Goal: Information Seeking & Learning: Learn about a topic

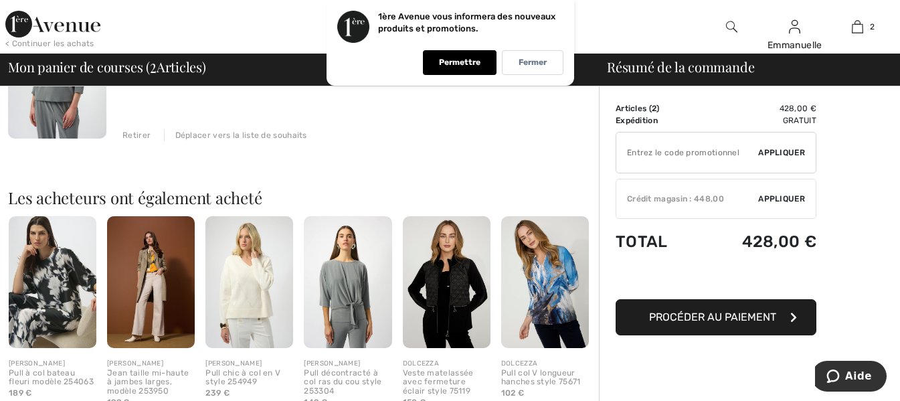
scroll to position [201, 0]
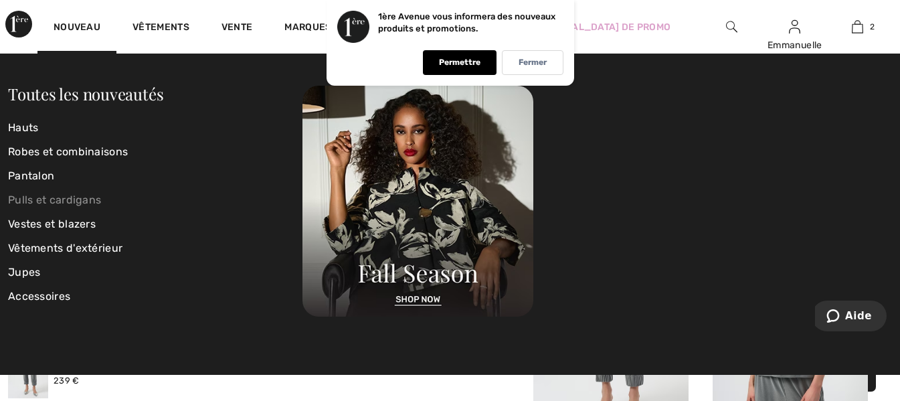
click at [35, 199] on font "Pulls et cardigans" at bounding box center [54, 199] width 93 height 13
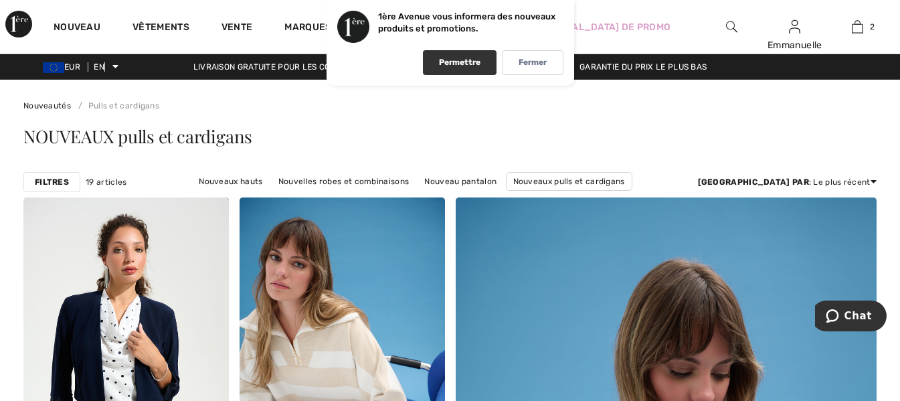
drag, startPoint x: 471, startPoint y: 62, endPoint x: 490, endPoint y: 62, distance: 18.1
click at [490, 62] on div "Permettre" at bounding box center [460, 62] width 74 height 25
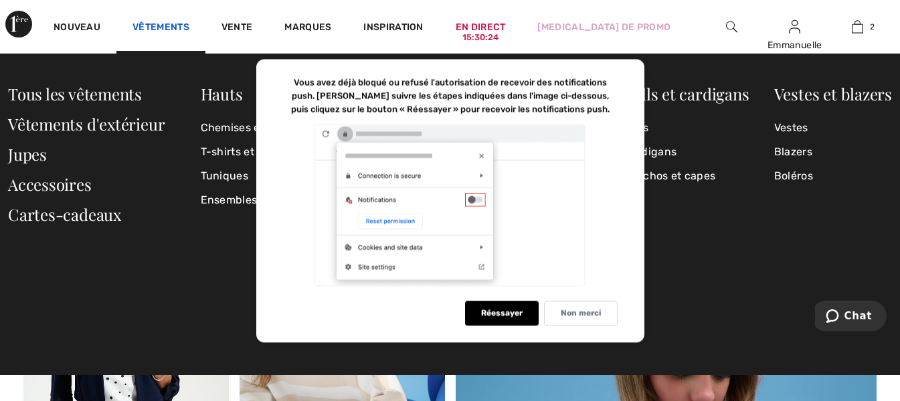
click at [174, 29] on font "Vêtements" at bounding box center [160, 26] width 57 height 11
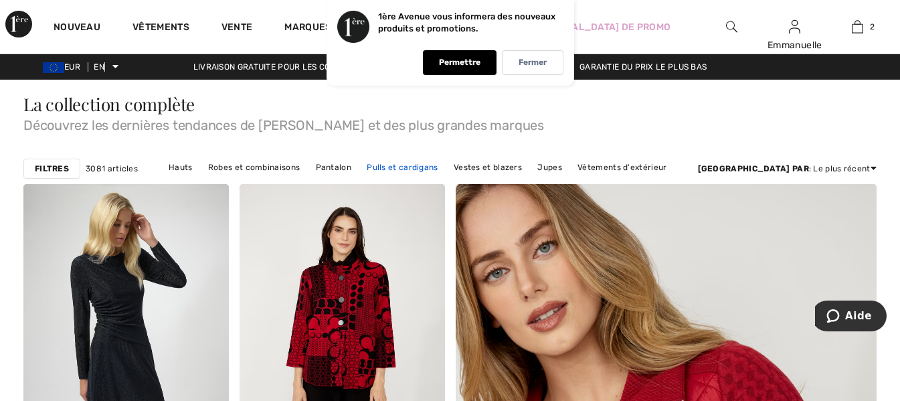
click at [437, 165] on font "Pulls et cardigans" at bounding box center [401, 167] width 71 height 9
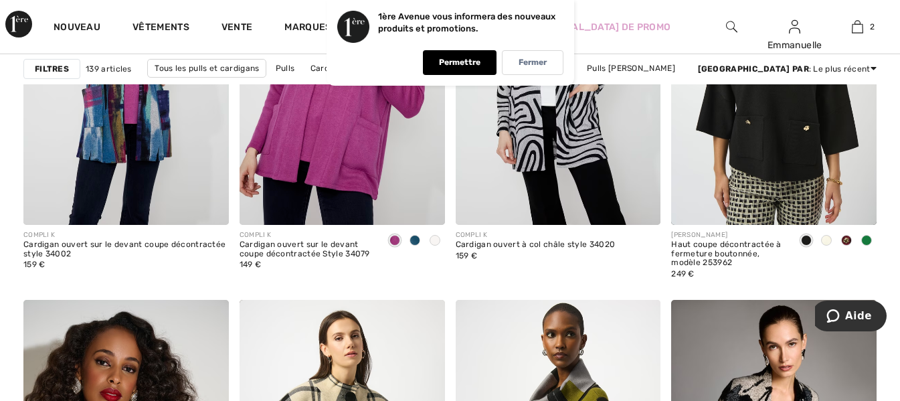
scroll to position [4949, 0]
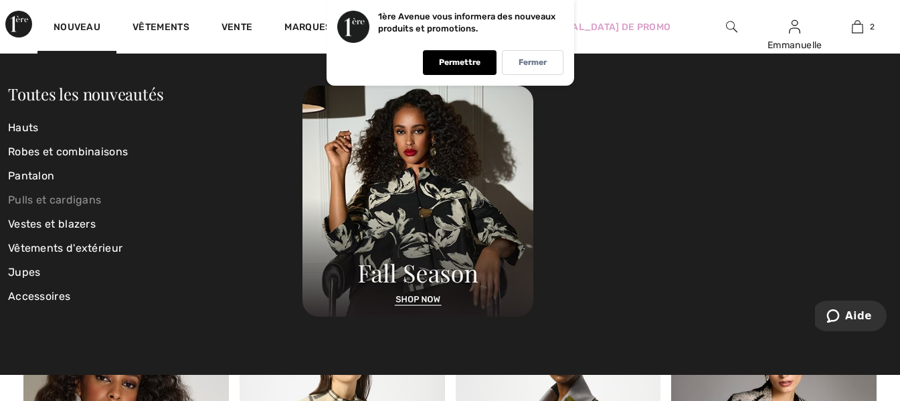
click at [54, 202] on font "Pulls et cardigans" at bounding box center [54, 199] width 93 height 13
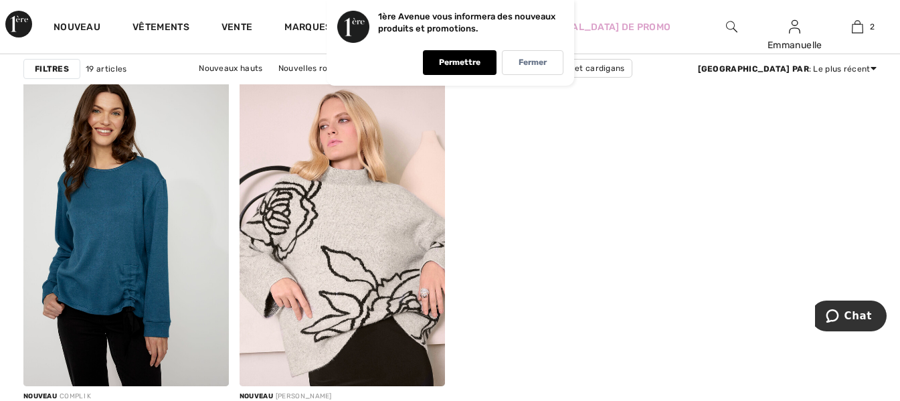
scroll to position [2006, 0]
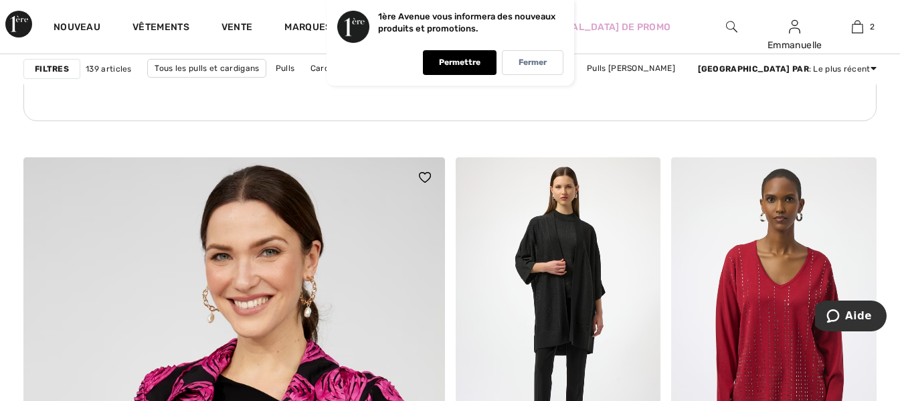
scroll to position [3210, 0]
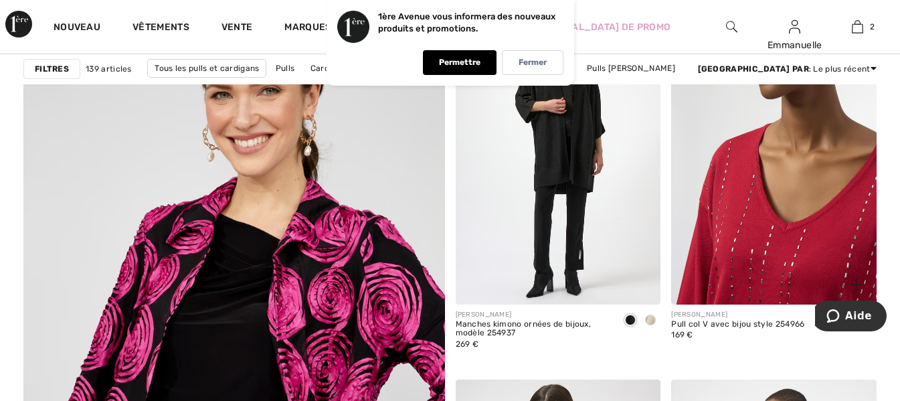
click at [749, 218] on img at bounding box center [773, 150] width 205 height 308
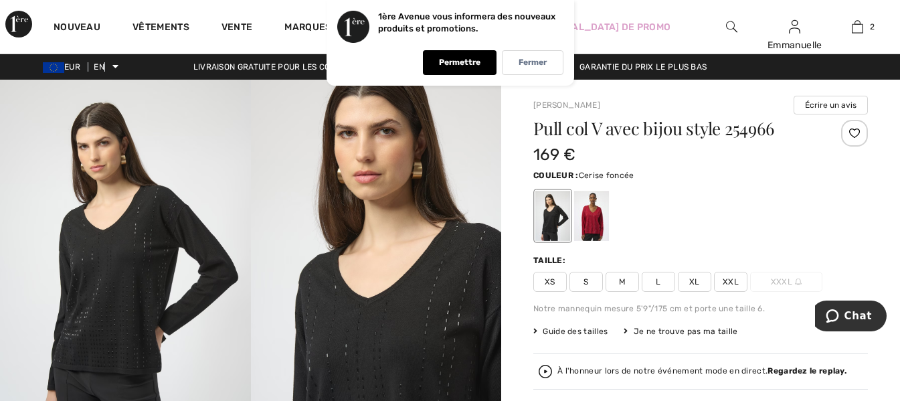
click at [592, 215] on div at bounding box center [591, 216] width 35 height 50
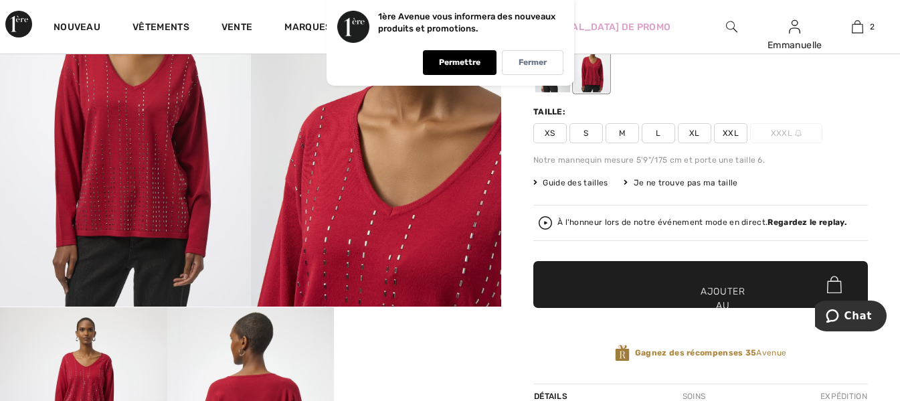
scroll to position [201, 0]
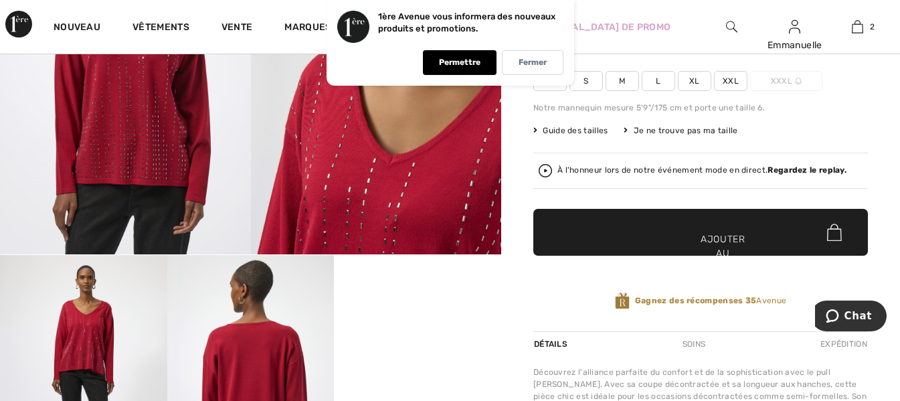
click at [554, 126] on font "Guide des tailles" at bounding box center [574, 130] width 65 height 9
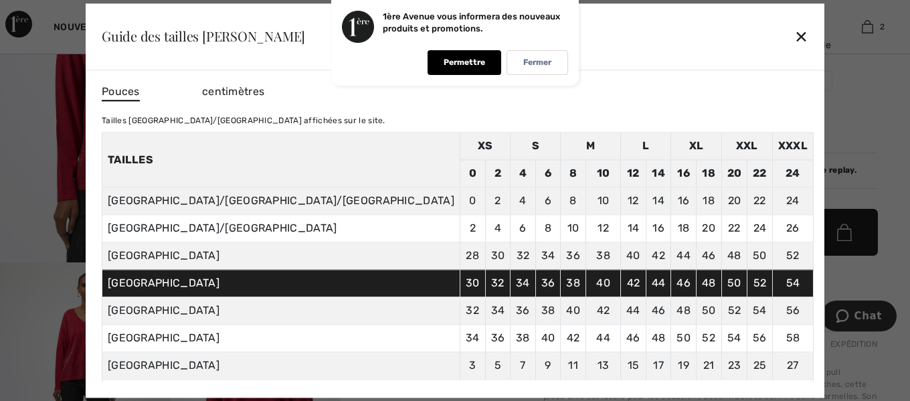
click at [794, 35] on font "✕" at bounding box center [801, 37] width 14 height 19
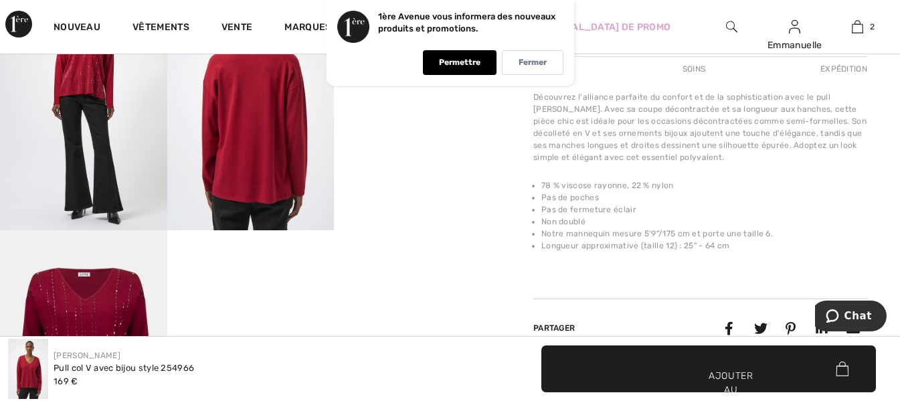
scroll to position [401, 0]
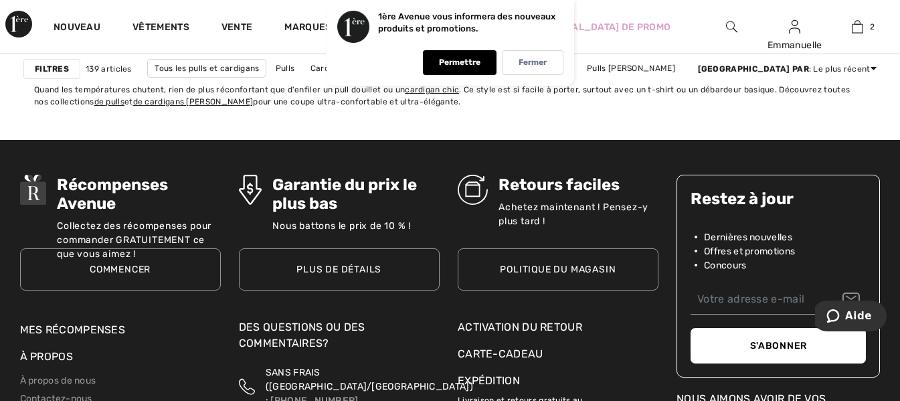
scroll to position [5752, 0]
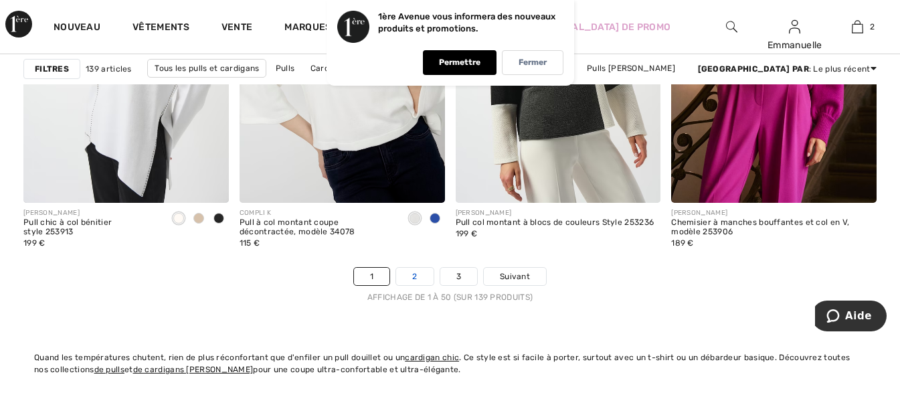
click at [409, 276] on link "2" at bounding box center [414, 276] width 37 height 17
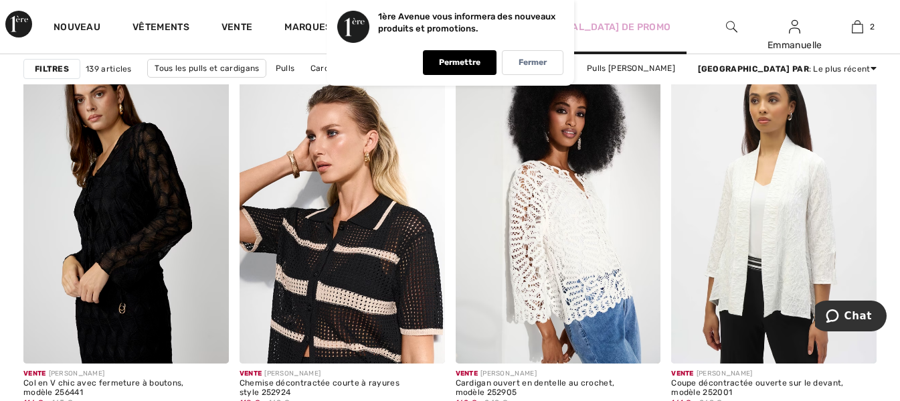
scroll to position [3879, 0]
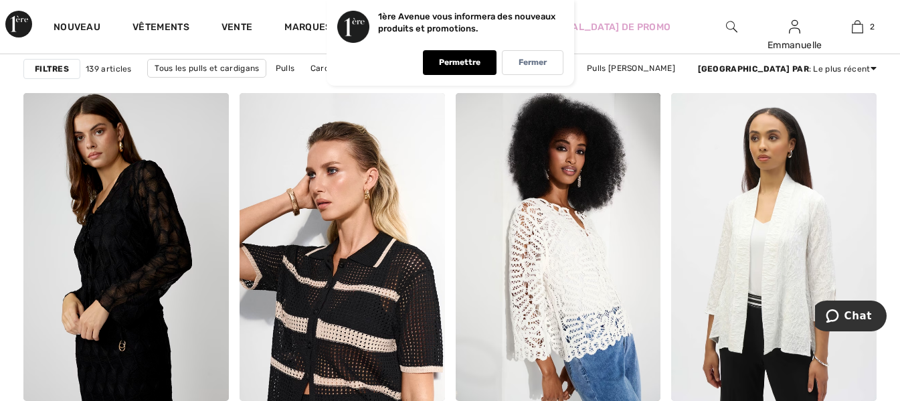
click at [737, 24] on img at bounding box center [731, 27] width 11 height 16
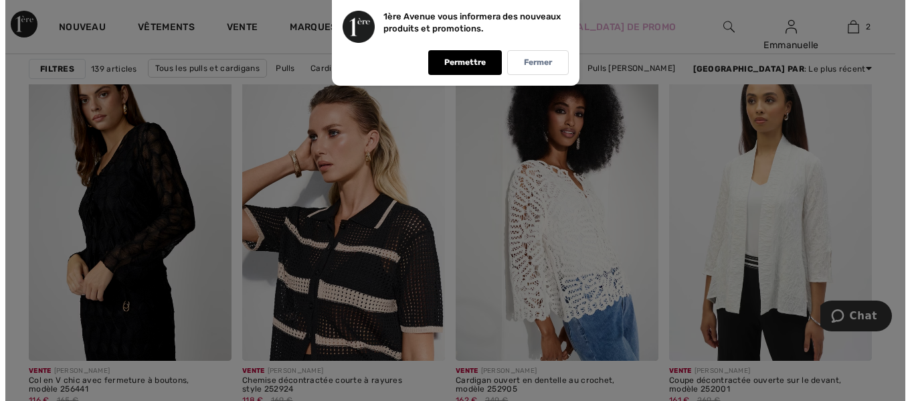
scroll to position [3916, 0]
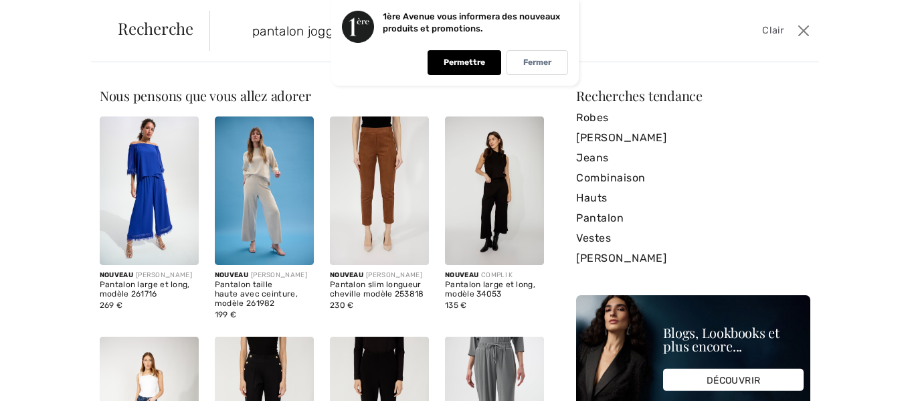
type input "pantalon jogging"
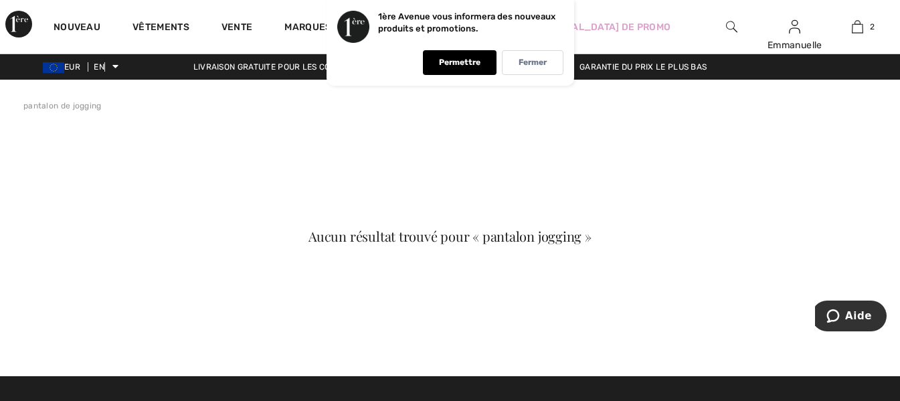
click at [726, 28] on img at bounding box center [731, 27] width 11 height 16
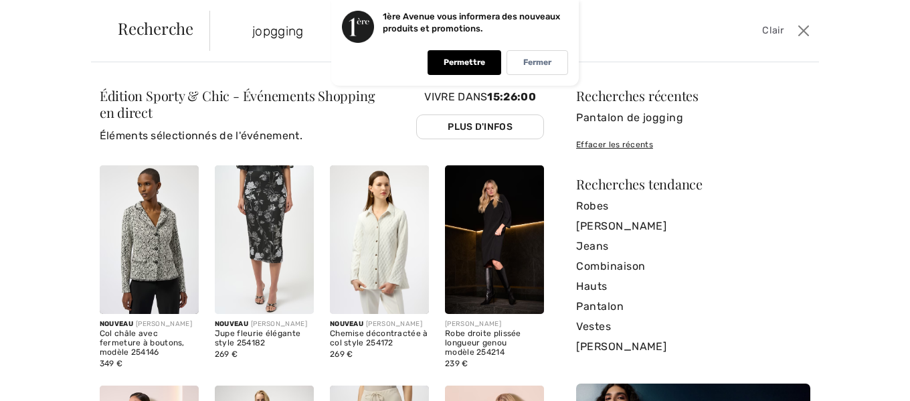
type input "jopgging"
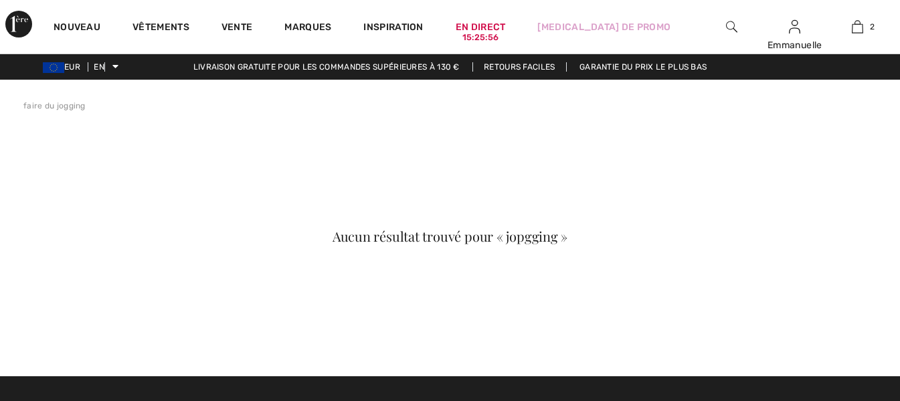
checkbox input "true"
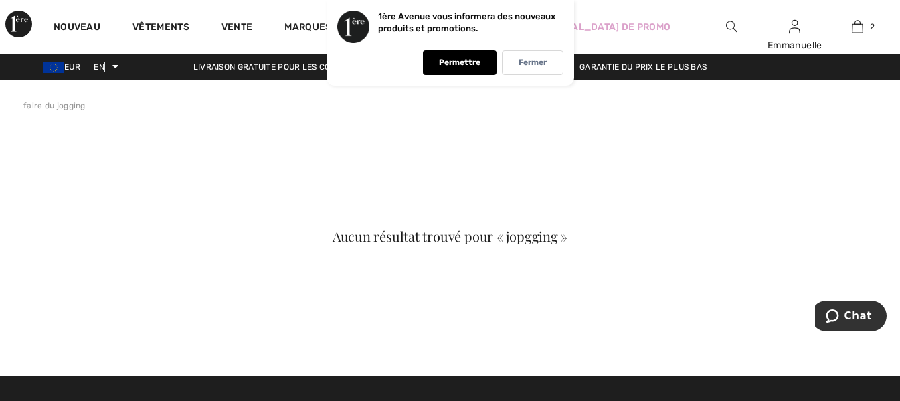
click at [733, 25] on img at bounding box center [731, 27] width 11 height 16
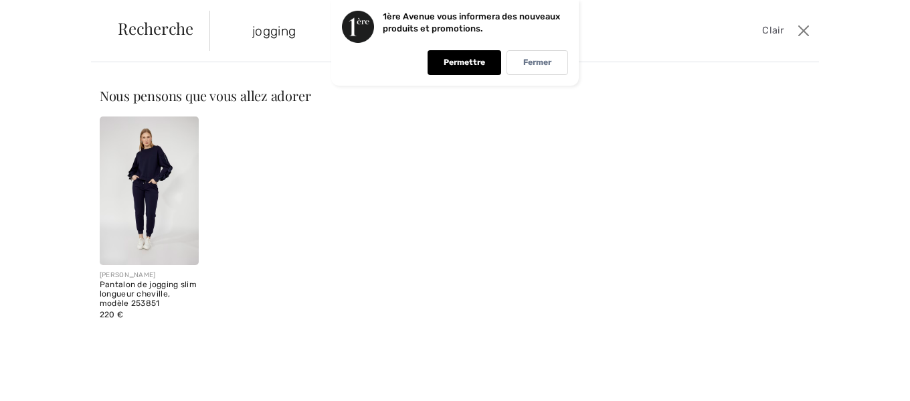
type input "jogging"
click at [165, 167] on img at bounding box center [149, 190] width 99 height 148
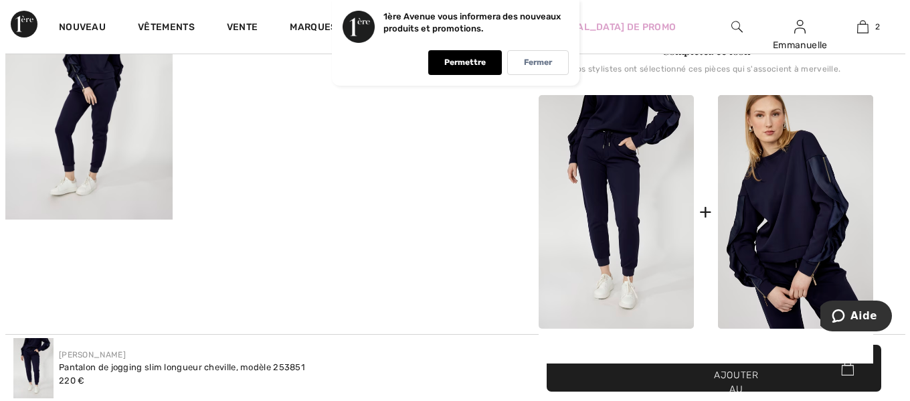
scroll to position [401, 0]
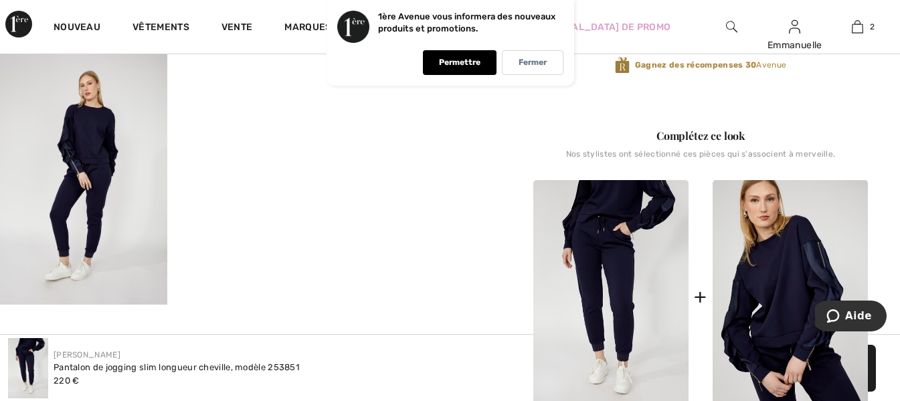
click at [86, 213] on img at bounding box center [83, 179] width 167 height 250
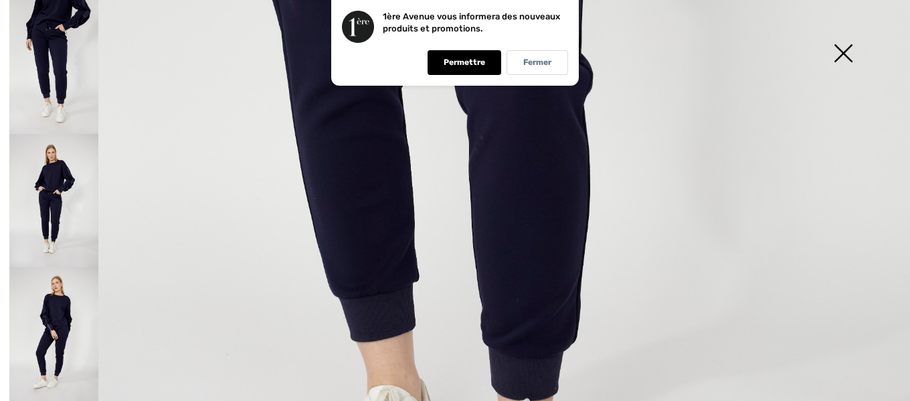
scroll to position [669, 0]
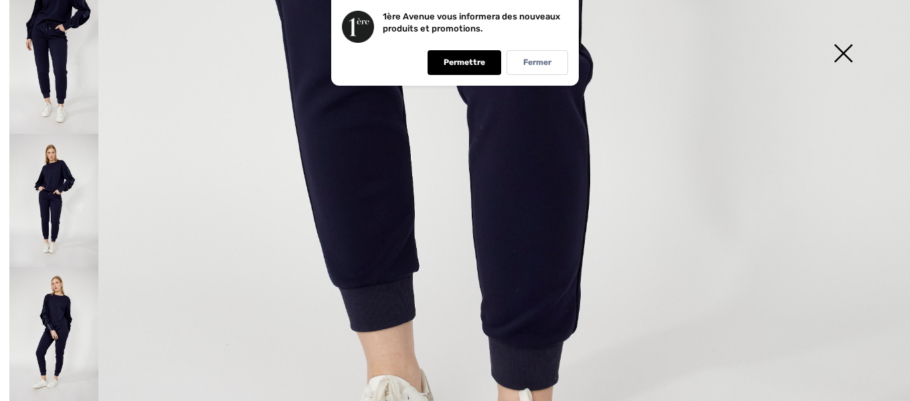
click at [68, 314] on img at bounding box center [53, 334] width 89 height 134
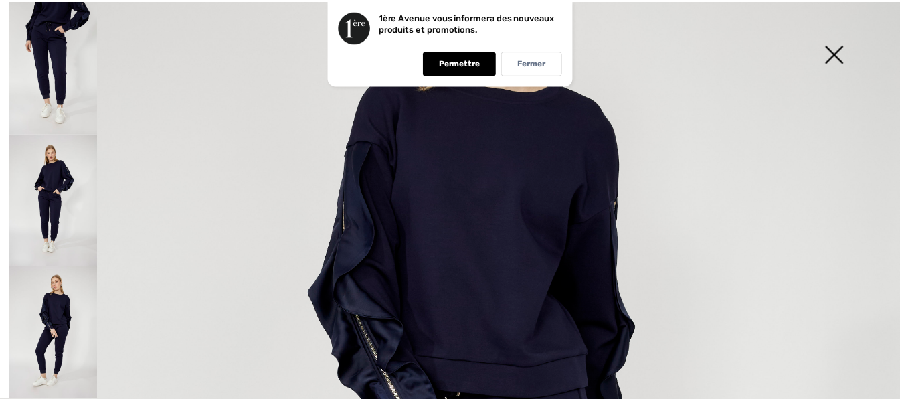
scroll to position [0, 0]
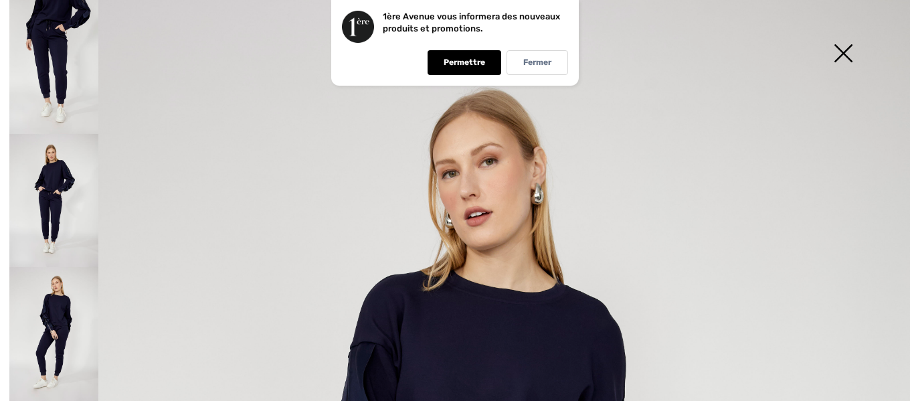
click at [849, 56] on img at bounding box center [842, 54] width 67 height 69
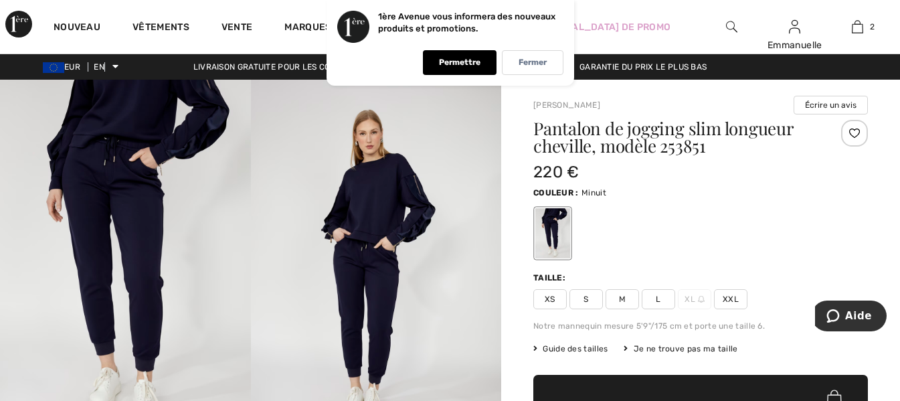
click at [589, 348] on font "Guide des tailles" at bounding box center [574, 348] width 65 height 9
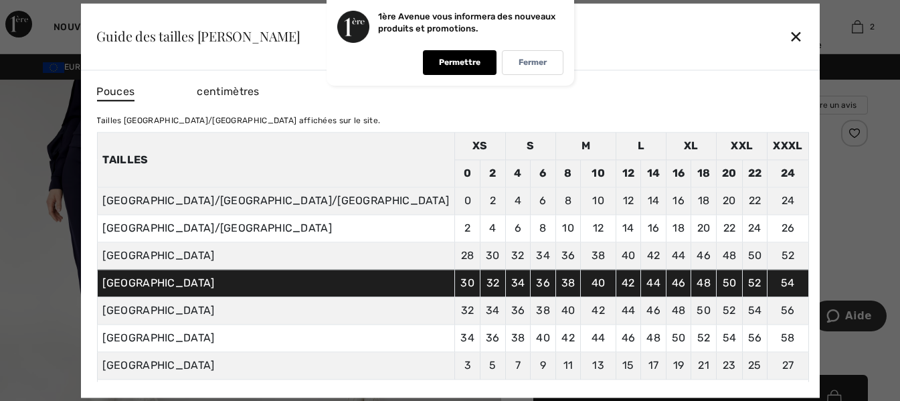
click at [865, 234] on div at bounding box center [450, 200] width 900 height 401
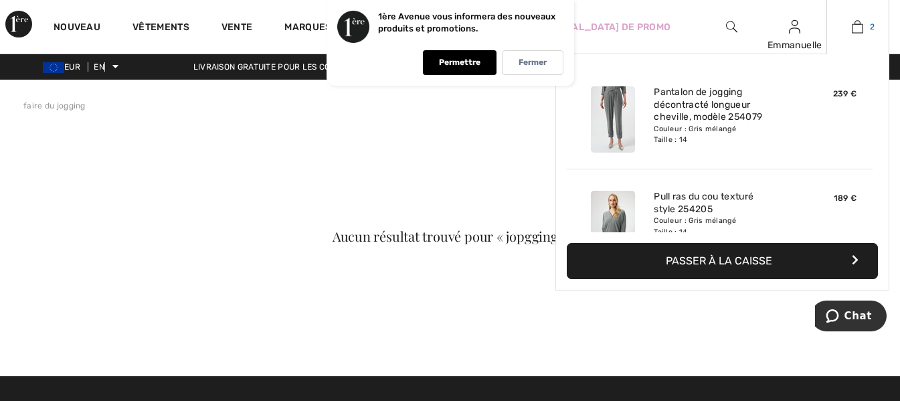
click at [859, 32] on img at bounding box center [856, 27] width 11 height 16
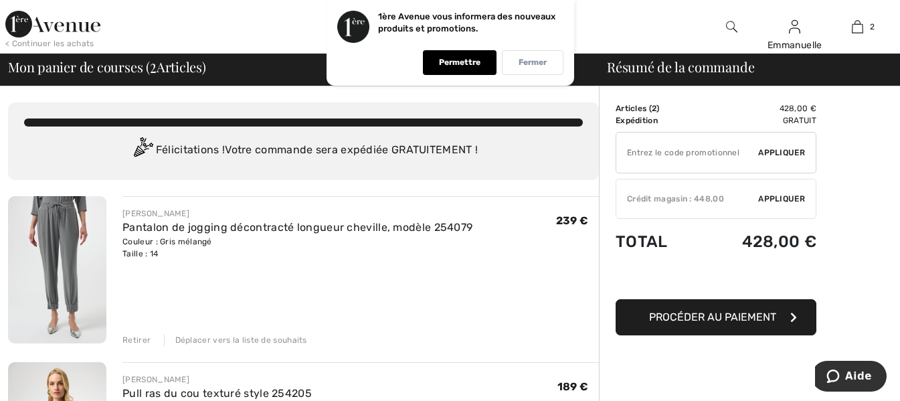
click at [531, 56] on div "Fermer" at bounding box center [533, 62] width 62 height 25
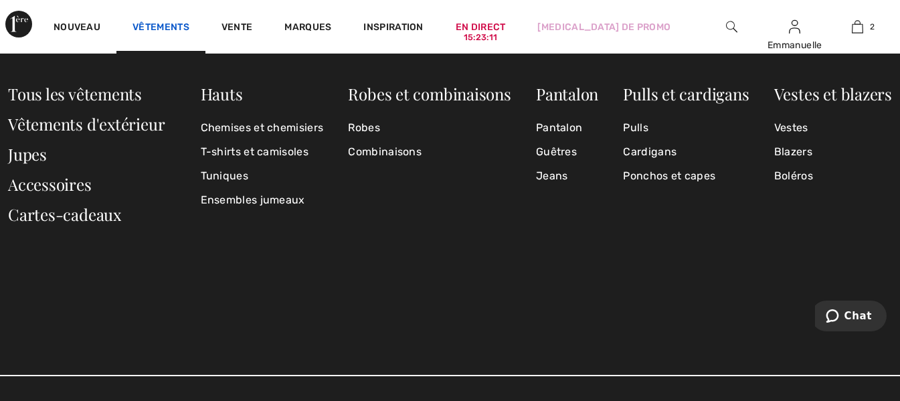
click at [150, 32] on font "Vêtements" at bounding box center [160, 26] width 57 height 11
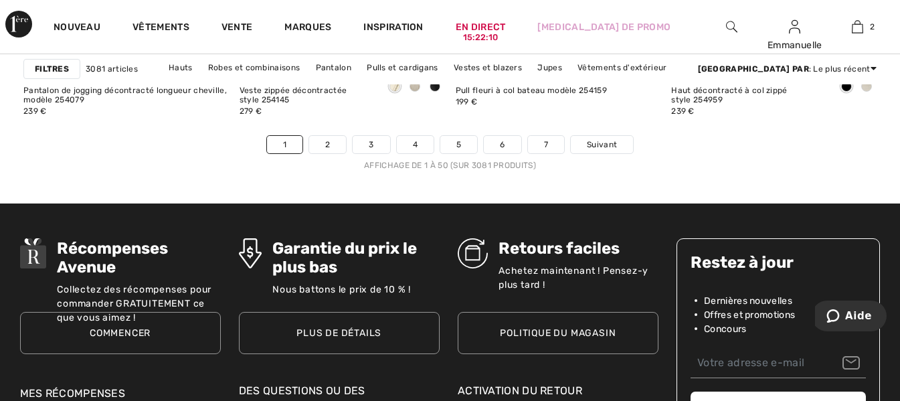
scroll to position [5885, 0]
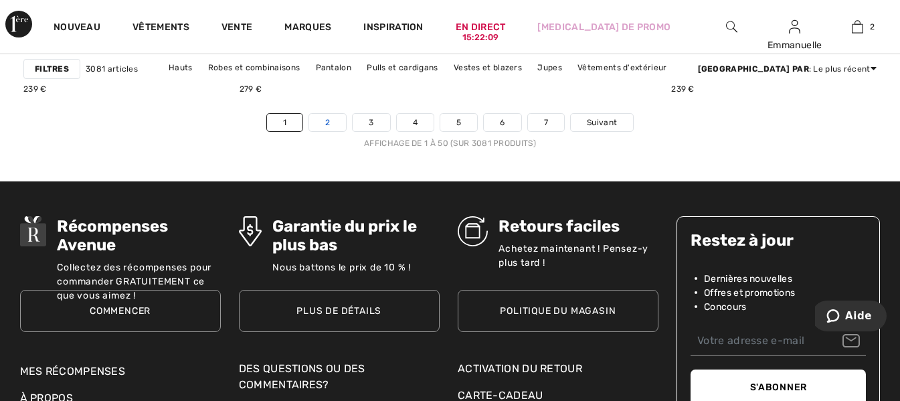
click at [327, 116] on link "2" at bounding box center [327, 122] width 37 height 17
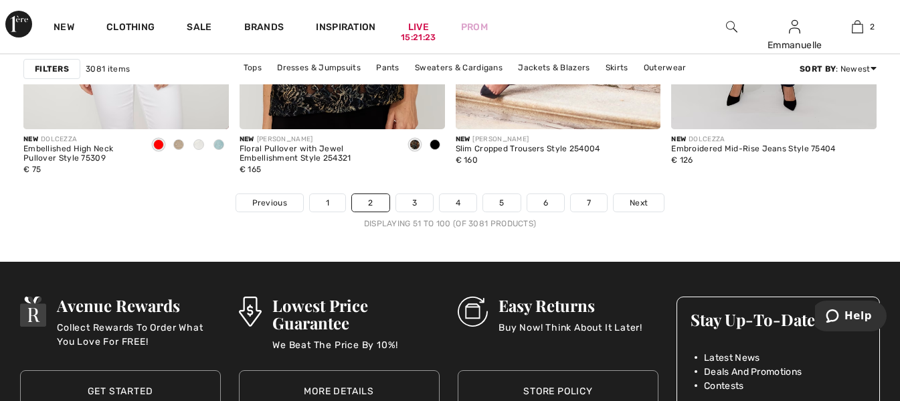
scroll to position [5818, 0]
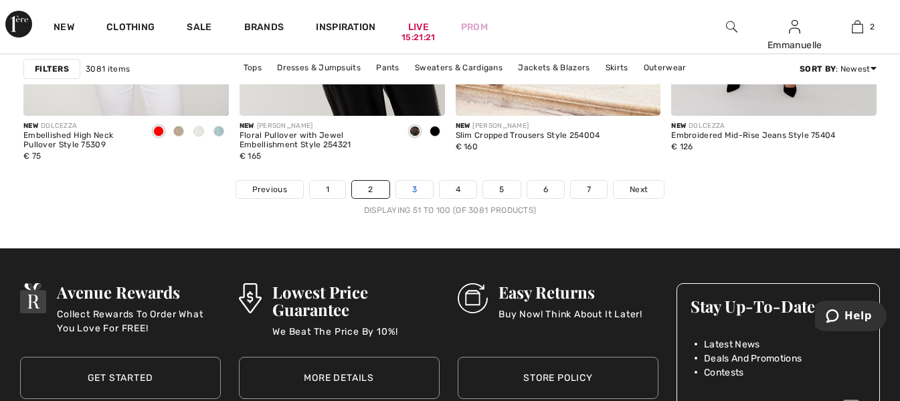
click at [419, 188] on link "3" at bounding box center [414, 189] width 37 height 17
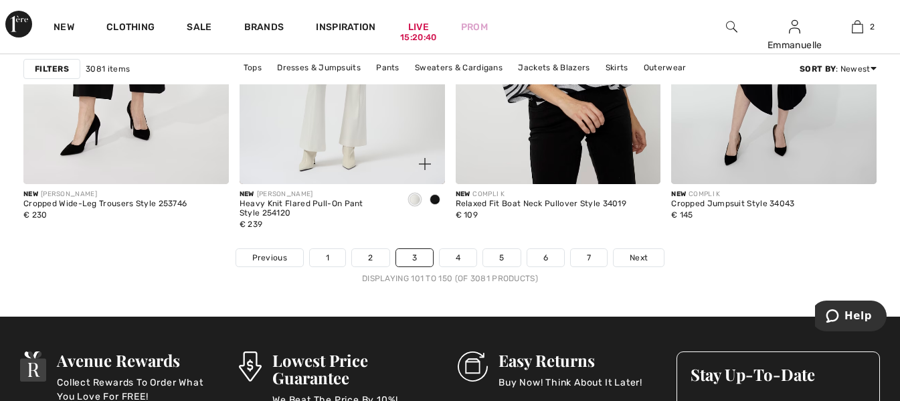
scroll to position [5752, 0]
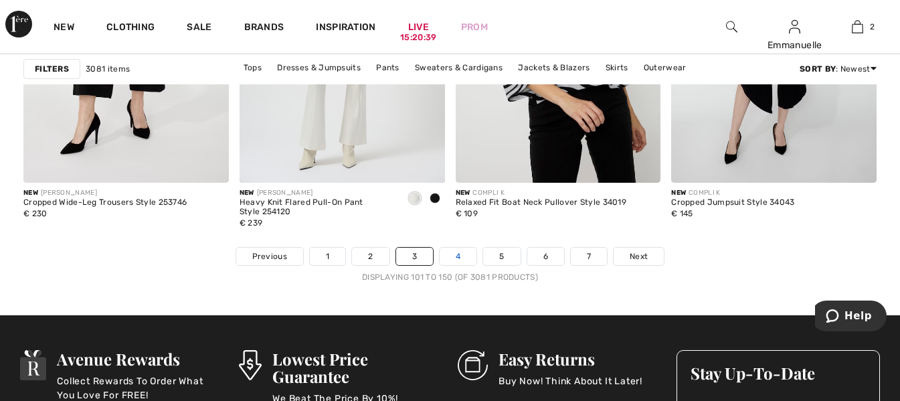
click at [451, 254] on link "4" at bounding box center [457, 255] width 37 height 17
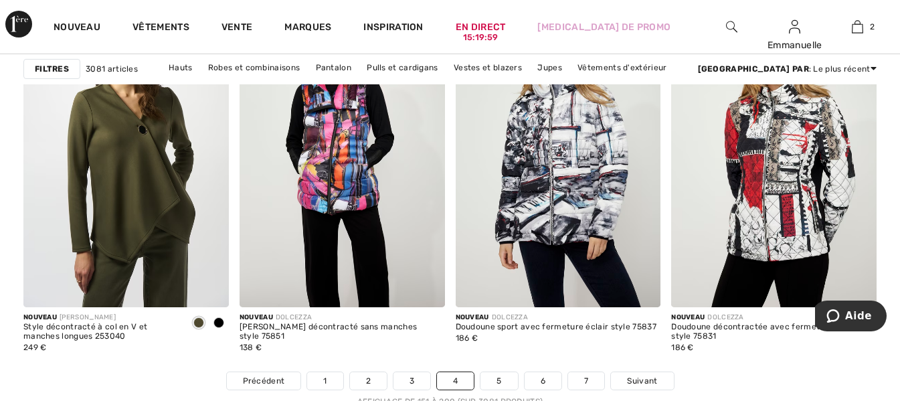
scroll to position [5818, 0]
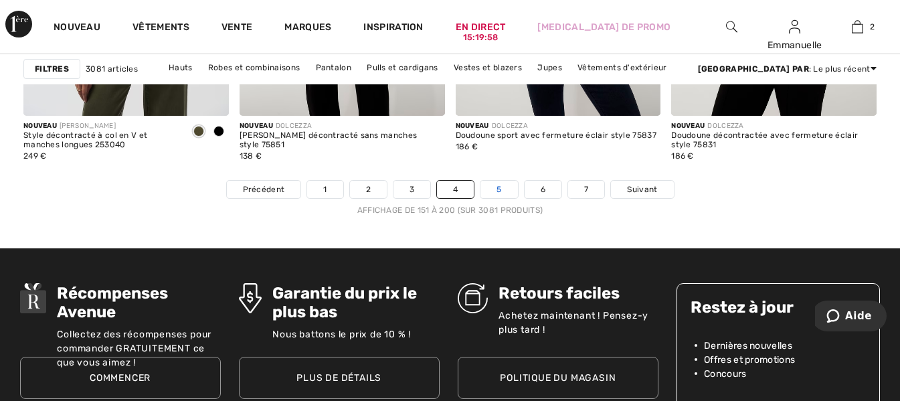
click at [504, 185] on link "5" at bounding box center [498, 189] width 37 height 17
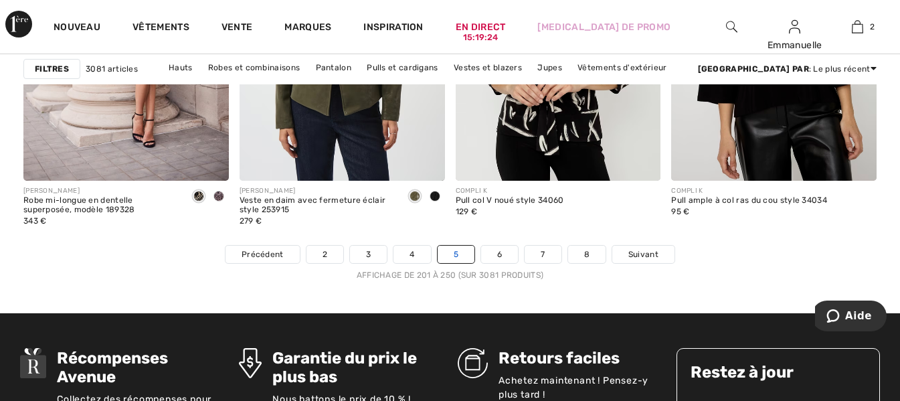
scroll to position [5752, 0]
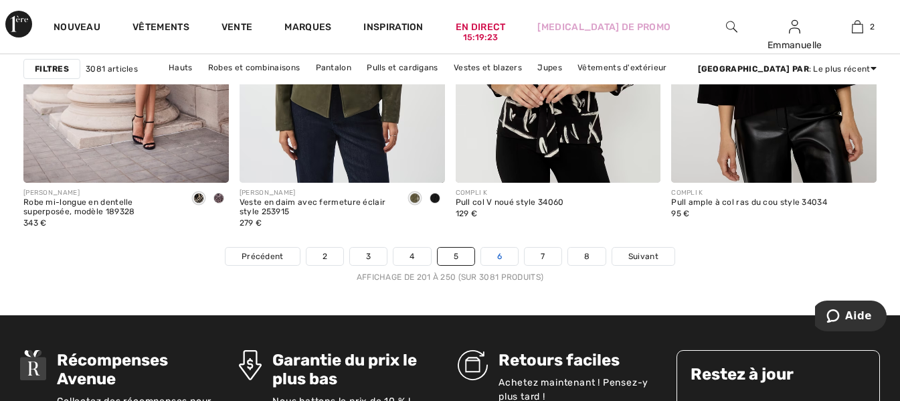
click at [510, 250] on link "6" at bounding box center [499, 255] width 37 height 17
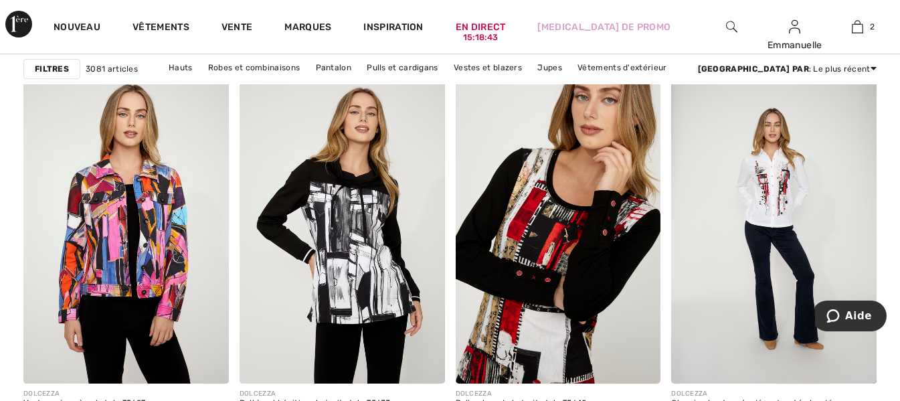
scroll to position [5685, 0]
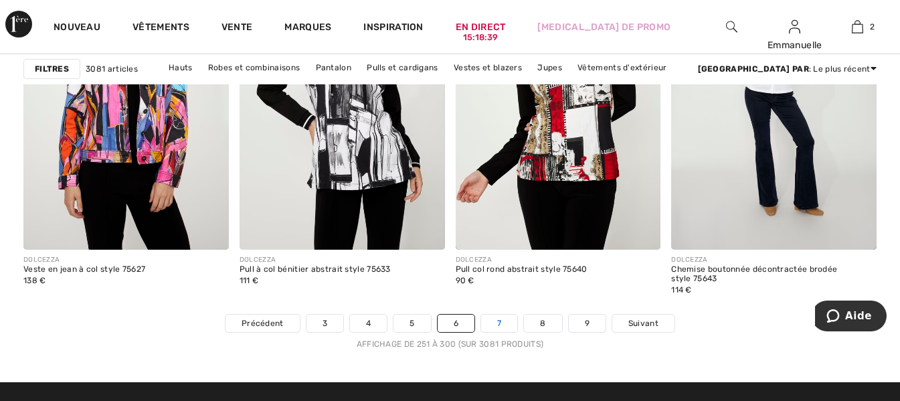
click at [504, 322] on link "7" at bounding box center [499, 322] width 36 height 17
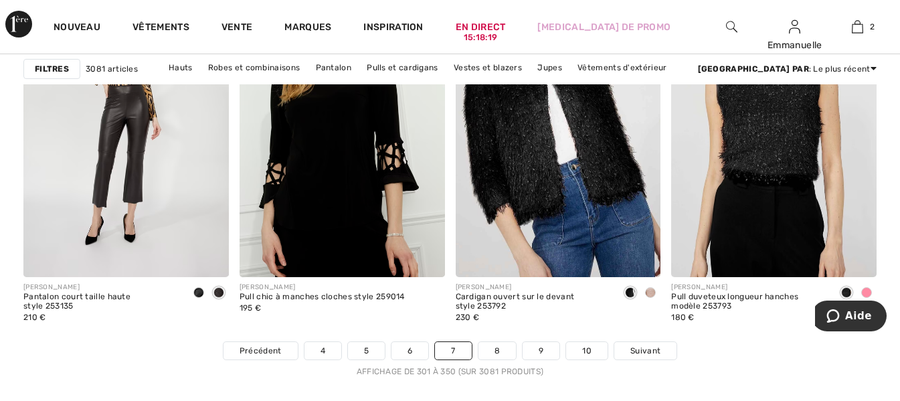
scroll to position [5685, 0]
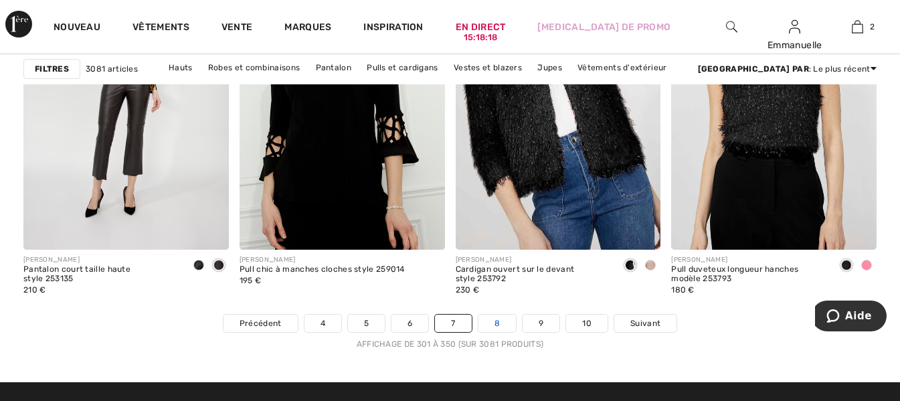
click at [508, 320] on link "8" at bounding box center [496, 322] width 37 height 17
